Goal: Information Seeking & Learning: Learn about a topic

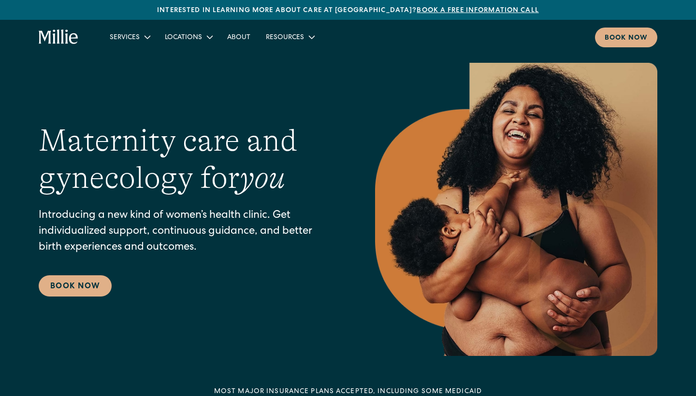
scroll to position [1, 0]
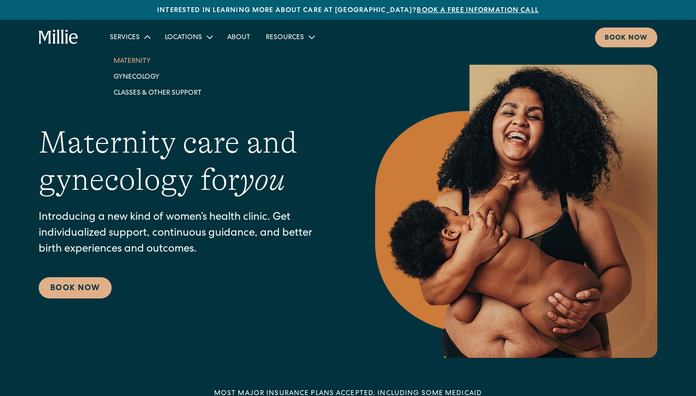
click at [136, 60] on link "Maternity" at bounding box center [157, 61] width 103 height 16
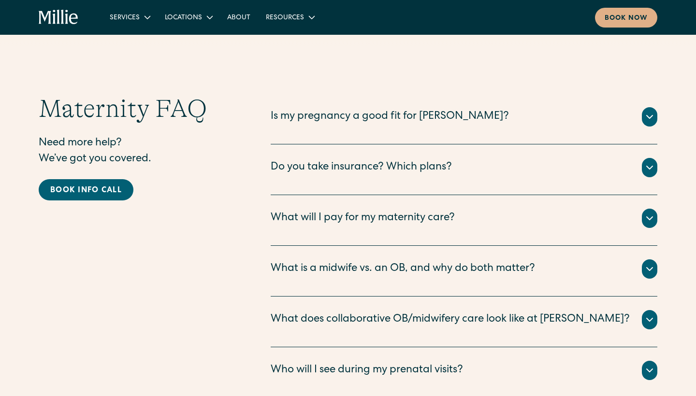
scroll to position [3193, 0]
click at [318, 160] on div "Do you take insurance? Which plans?" at bounding box center [361, 168] width 181 height 16
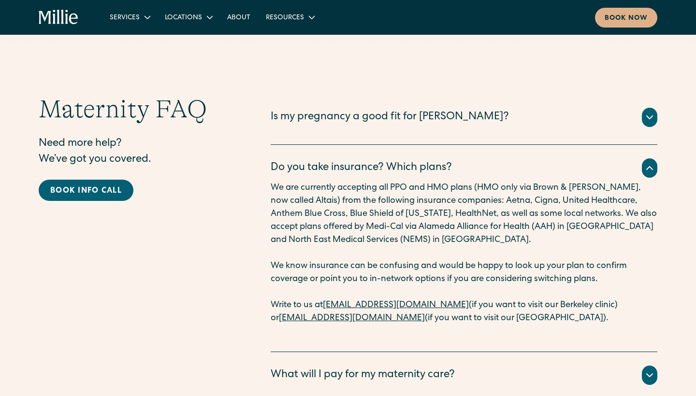
click at [348, 160] on div "Do you take insurance? Which plans?" at bounding box center [361, 168] width 181 height 16
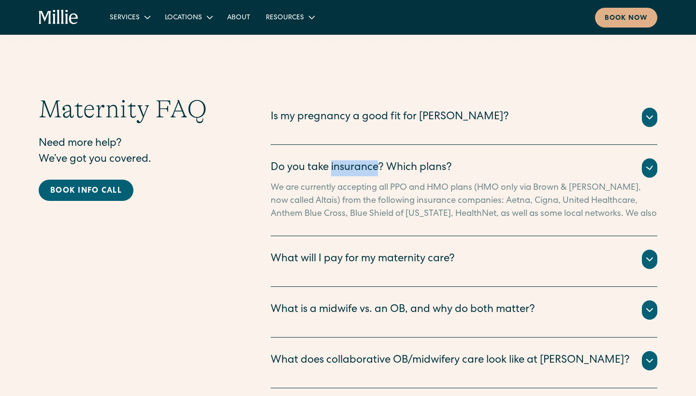
click at [348, 160] on div "Do you take insurance? Which plans?" at bounding box center [361, 168] width 181 height 16
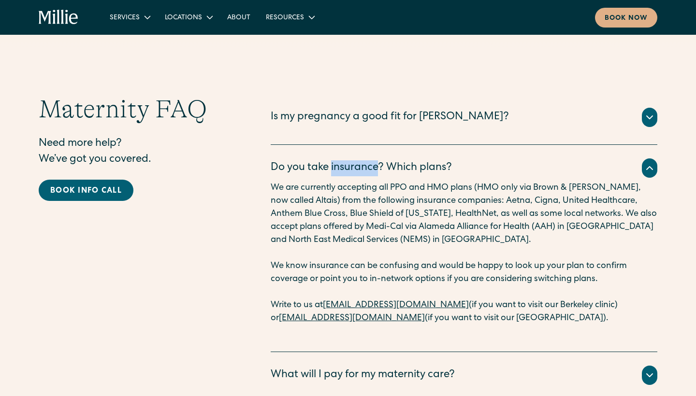
click at [348, 160] on div "Do you take insurance? Which plans?" at bounding box center [361, 168] width 181 height 16
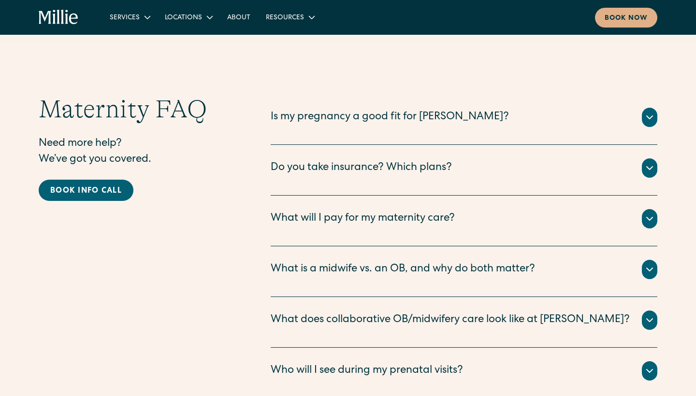
click at [371, 94] on div "Is my pregnancy a good fit for [PERSON_NAME]? The vast majority of pregnancies …" at bounding box center [464, 119] width 387 height 51
click at [386, 110] on div "Is my pregnancy a good fit for [PERSON_NAME]?" at bounding box center [390, 118] width 238 height 16
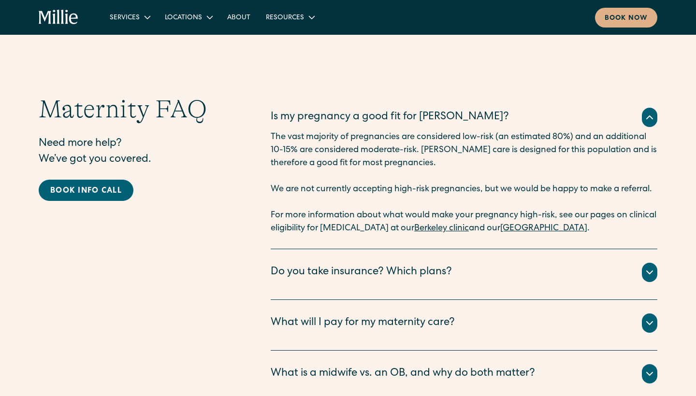
click at [365, 110] on div "Is my pregnancy a good fit for [PERSON_NAME]?" at bounding box center [390, 118] width 238 height 16
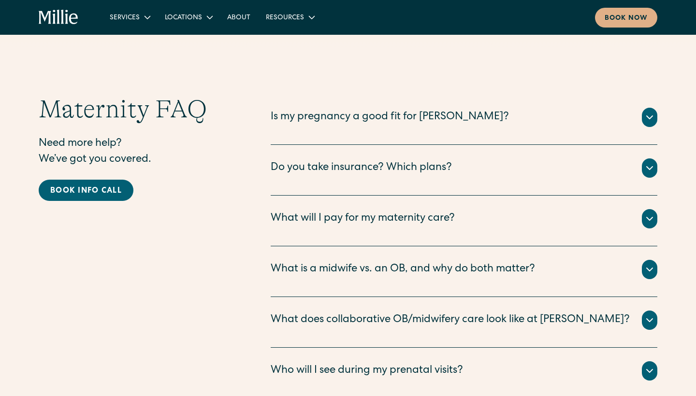
click at [337, 211] on div "What will I pay for my maternity care?" at bounding box center [363, 219] width 184 height 16
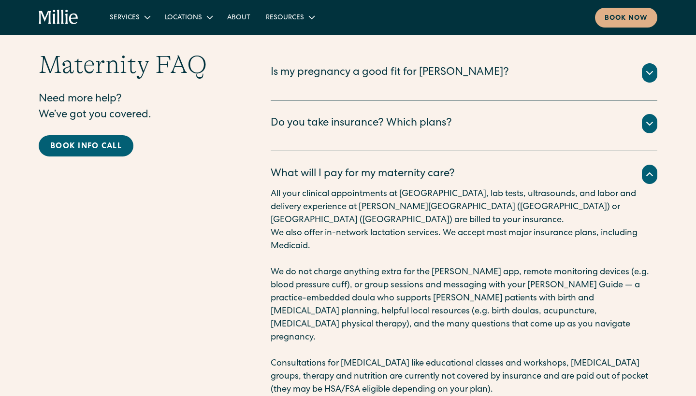
scroll to position [3241, 0]
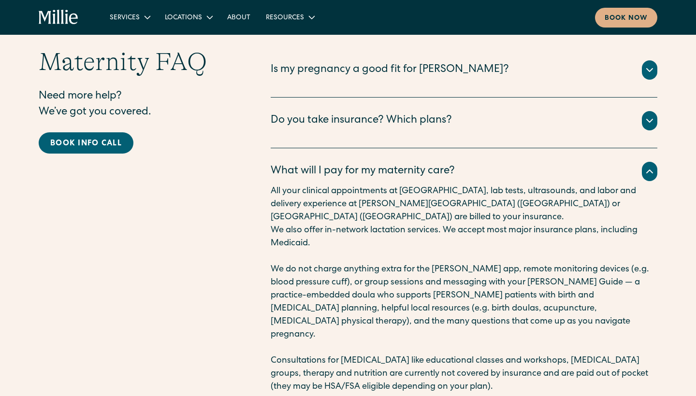
click at [350, 164] on div "What will I pay for my maternity care?" at bounding box center [363, 172] width 184 height 16
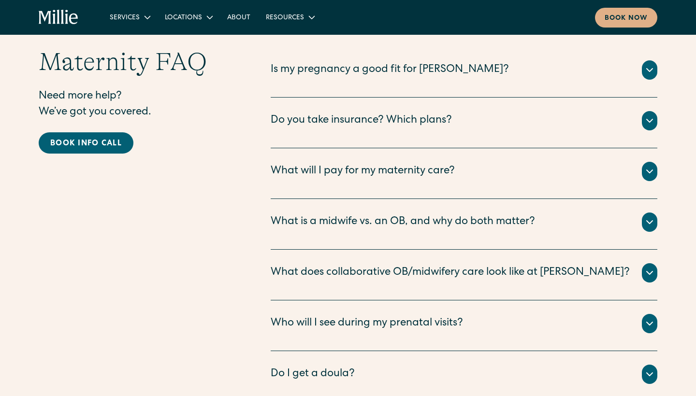
click at [313, 215] on div "What is a midwife vs. an OB, and why do both matter?" at bounding box center [403, 223] width 264 height 16
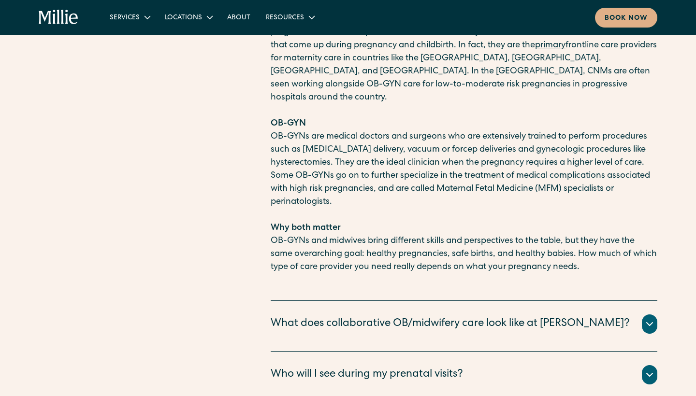
scroll to position [3546, 0]
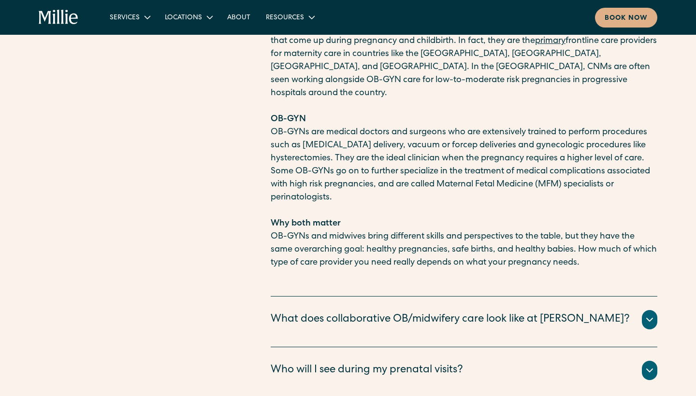
click at [335, 312] on div "What does collaborative OB/midwifery care look like at Millie?" at bounding box center [450, 320] width 359 height 16
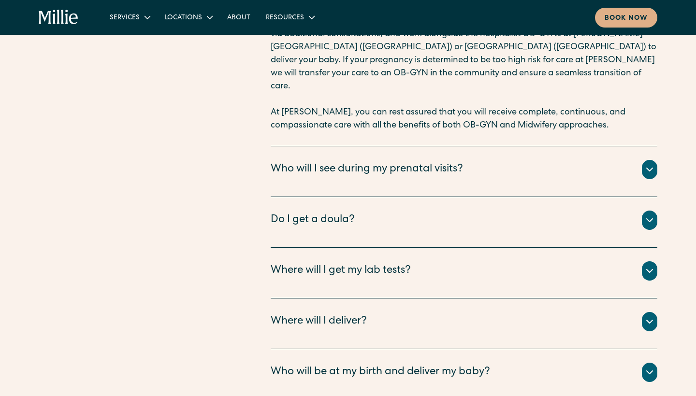
scroll to position [4043, 0]
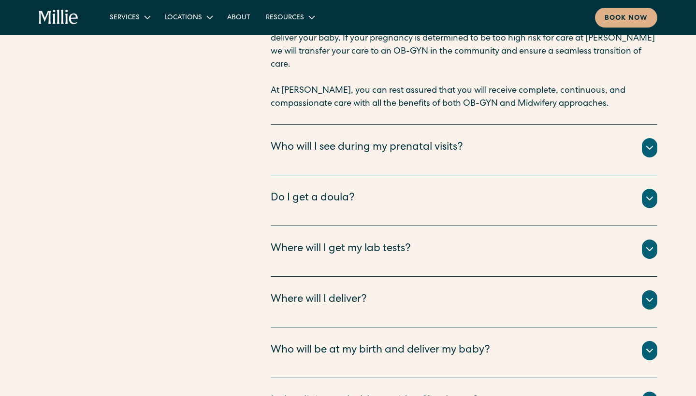
click at [332, 242] on div "Where will I get my lab tests?" at bounding box center [341, 250] width 140 height 16
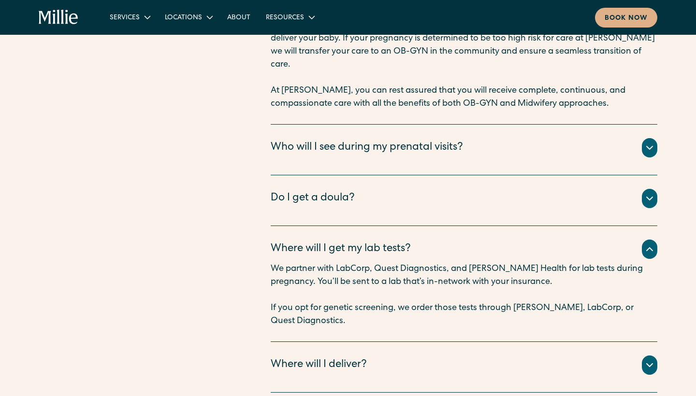
click at [332, 242] on div "Where will I get my lab tests?" at bounding box center [341, 250] width 140 height 16
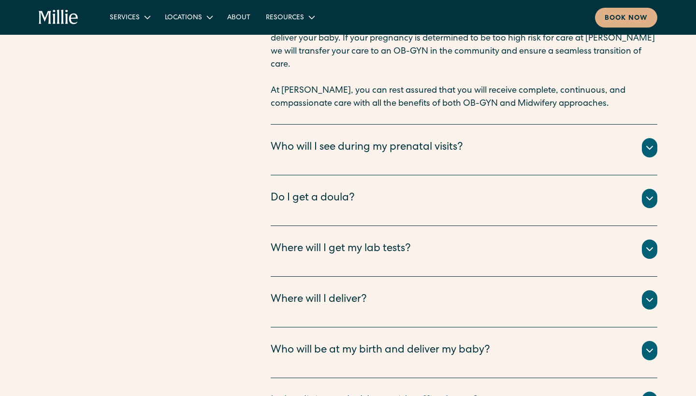
click at [329, 292] on div "Where will I deliver?" at bounding box center [319, 300] width 96 height 16
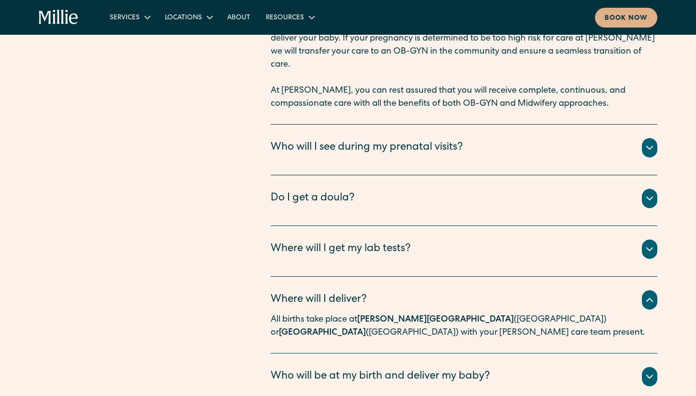
click at [329, 292] on div "Where will I deliver?" at bounding box center [319, 300] width 96 height 16
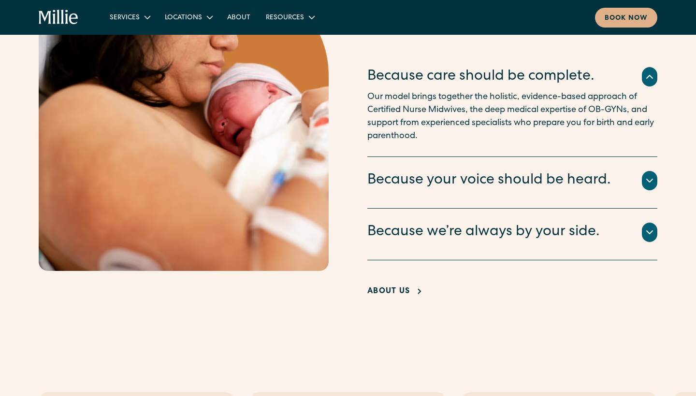
scroll to position [1786, 0]
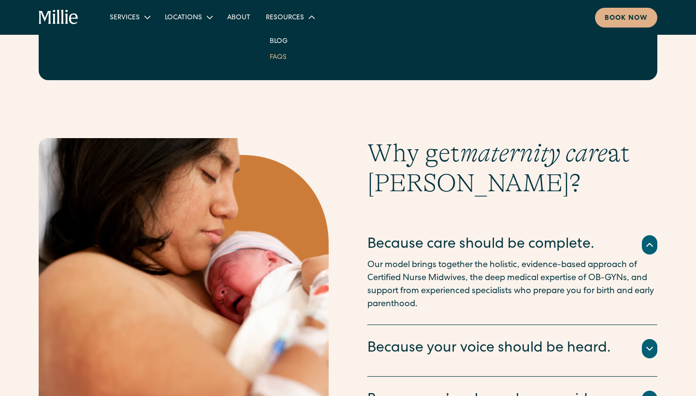
click at [277, 55] on link "FAQs" at bounding box center [278, 57] width 32 height 16
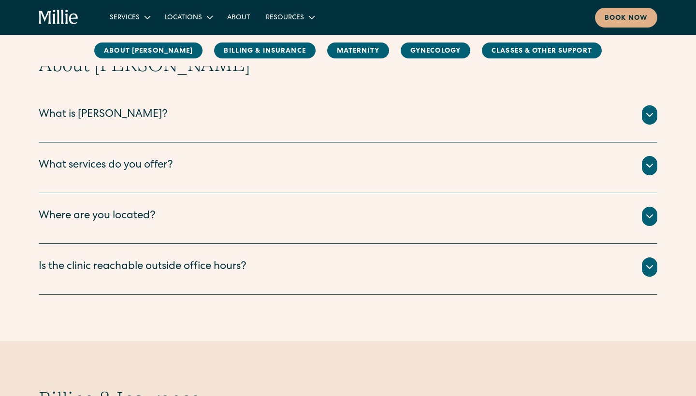
scroll to position [135, 0]
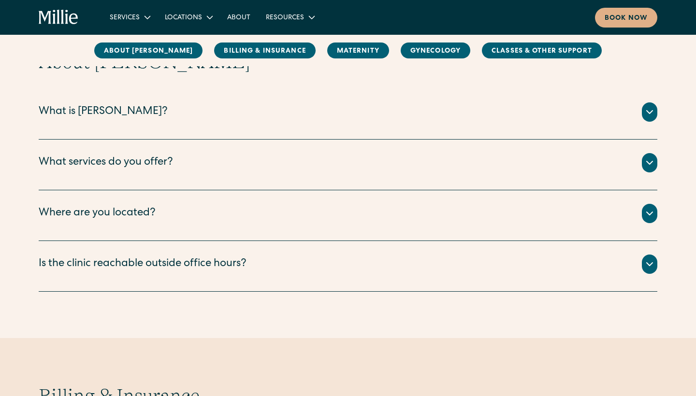
click at [189, 171] on div "What services do you offer?" at bounding box center [348, 162] width 619 height 19
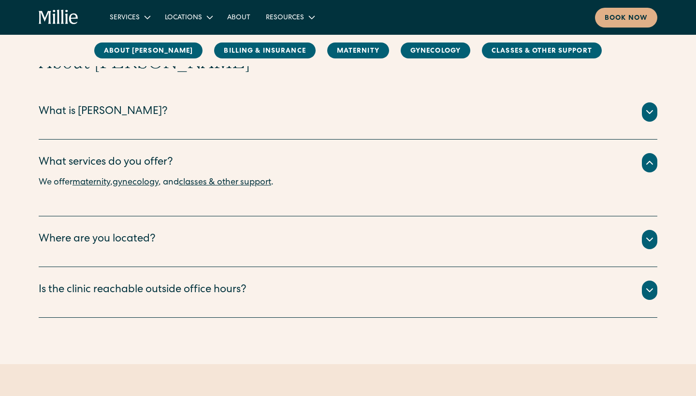
click at [189, 171] on div "What services do you offer?" at bounding box center [348, 162] width 619 height 19
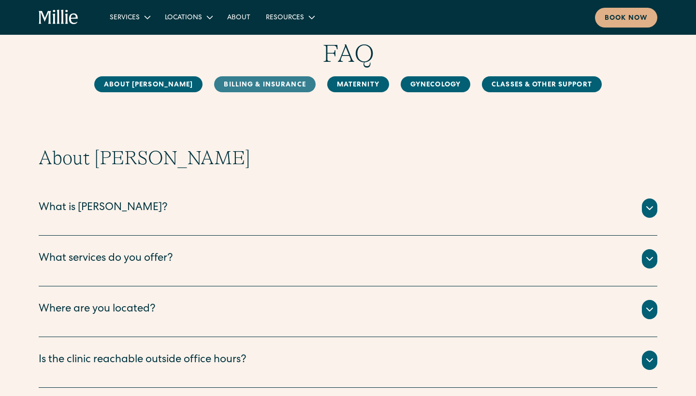
click at [220, 82] on link "Billing & Insurance" at bounding box center [264, 84] width 101 height 16
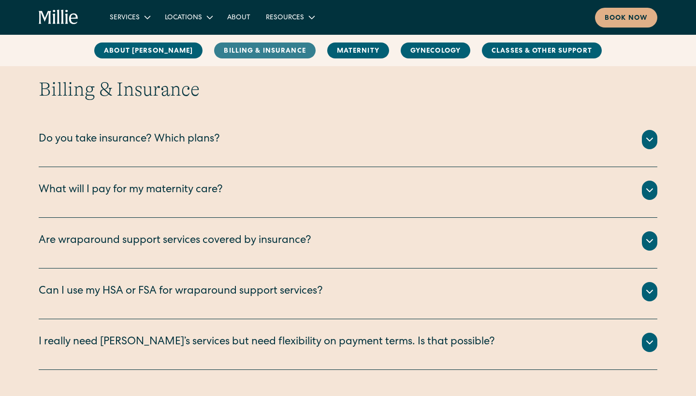
scroll to position [442, 0]
click at [214, 146] on div "Do you take insurance? Which plans?" at bounding box center [129, 139] width 181 height 16
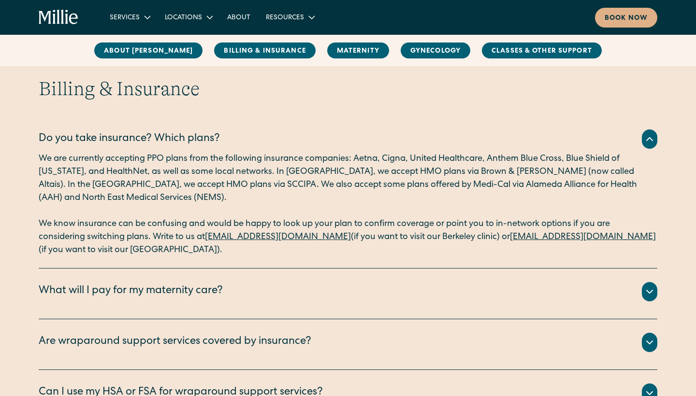
click at [214, 146] on div "Do you take insurance? Which plans?" at bounding box center [129, 139] width 181 height 16
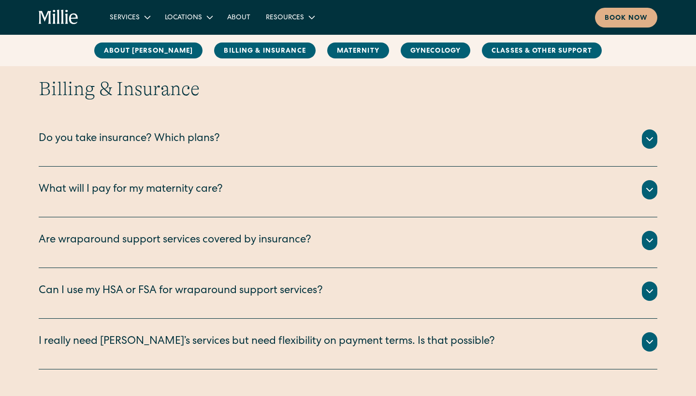
click at [203, 191] on div "What will I pay for my maternity care?" at bounding box center [131, 190] width 184 height 16
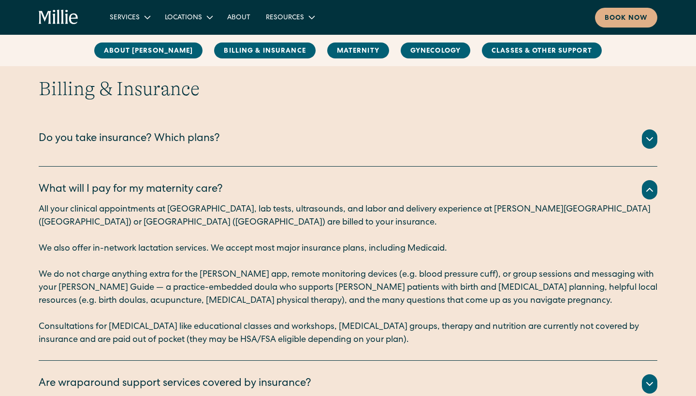
click at [203, 191] on div "What will I pay for my maternity care?" at bounding box center [131, 190] width 184 height 16
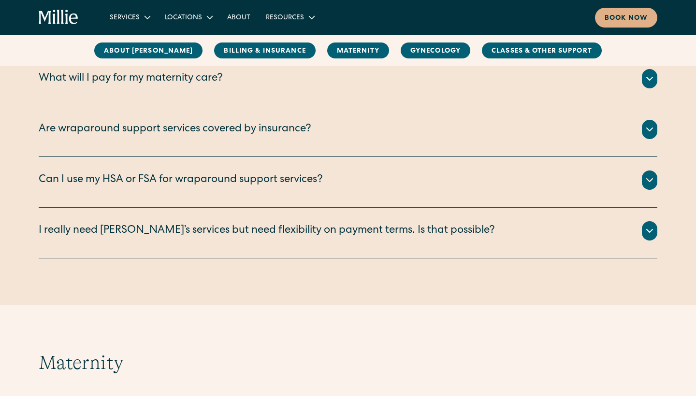
scroll to position [553, 0]
click at [257, 129] on div "Are wraparound support services covered by insurance?" at bounding box center [175, 130] width 273 height 16
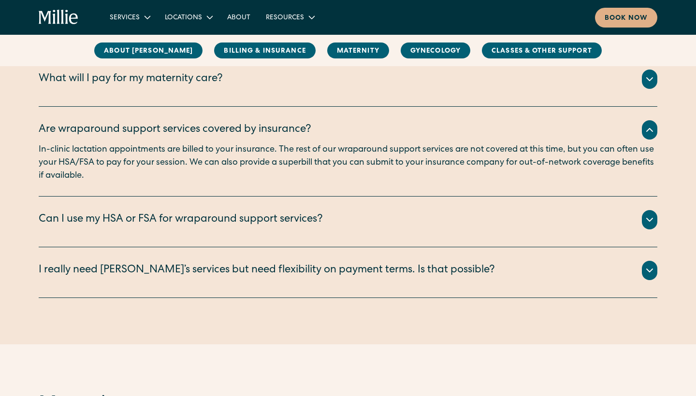
click at [255, 131] on div "Are wraparound support services covered by insurance?" at bounding box center [175, 130] width 273 height 16
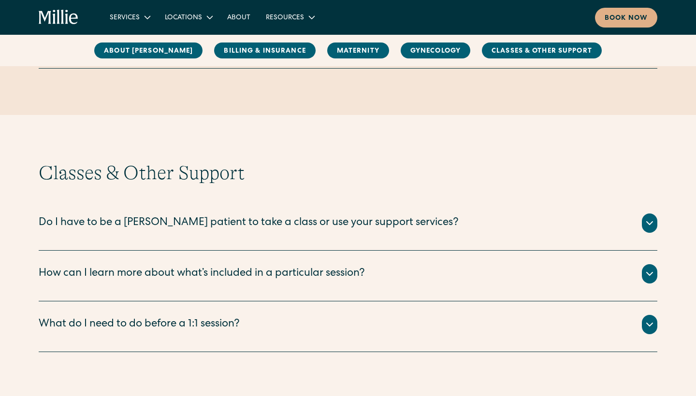
scroll to position [1592, 0]
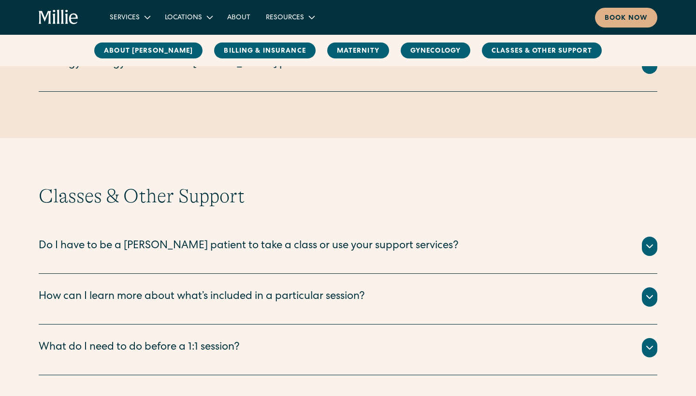
click at [293, 252] on div "Do I have to be a Millie patient to take a class or use your support services?" at bounding box center [249, 247] width 420 height 16
